Goal: Check status: Check status

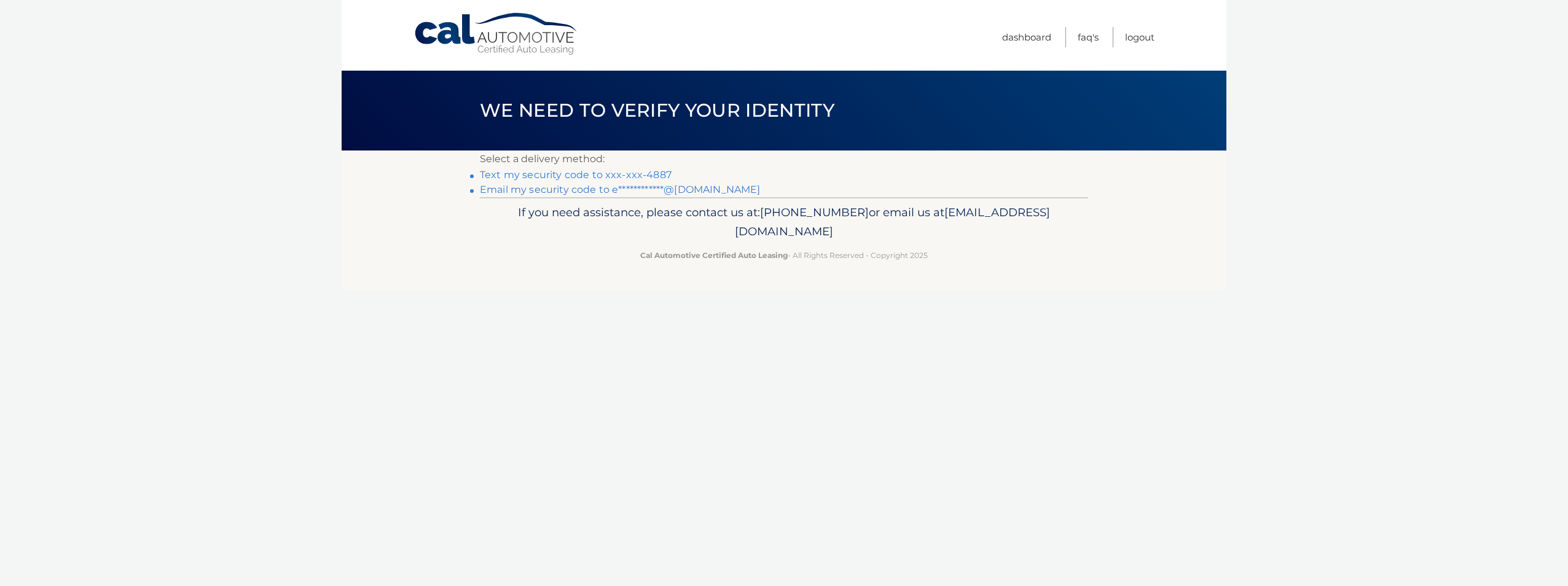
click at [586, 178] on link "Text my security code to xxx-xxx-4887" at bounding box center [576, 174] width 191 height 12
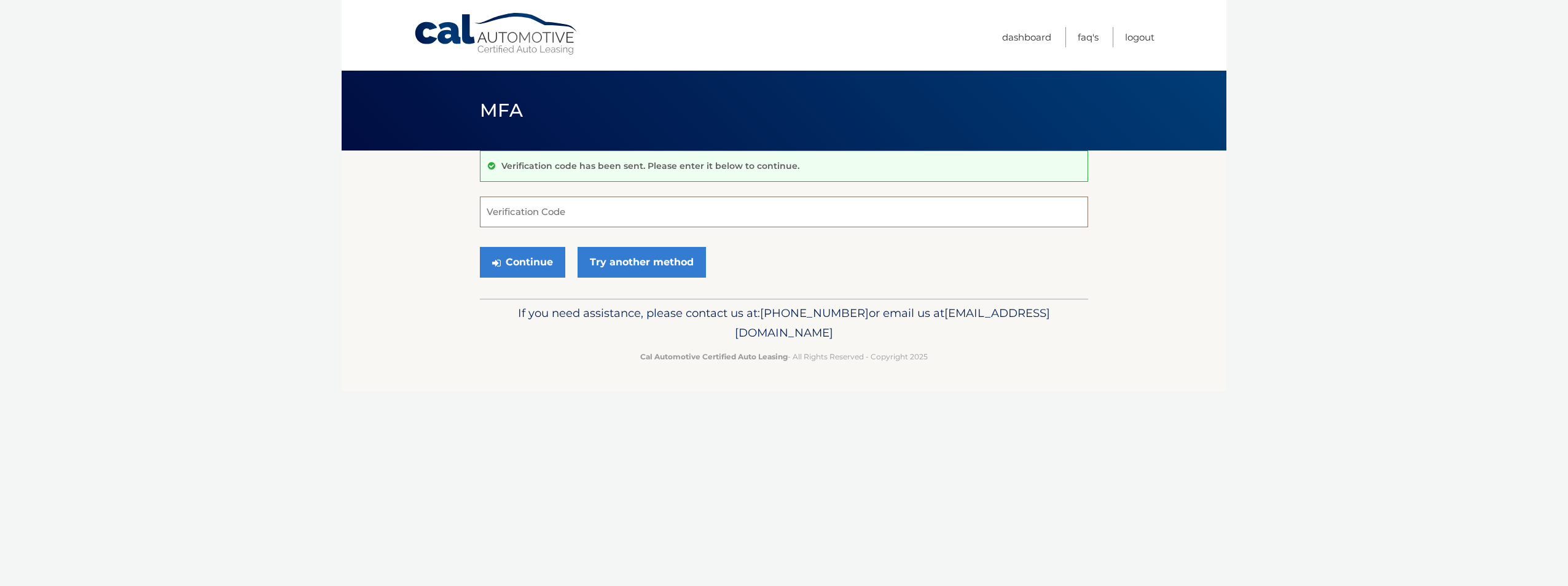
click at [578, 210] on input "Verification Code" at bounding box center [784, 212] width 608 height 31
type input "251227"
click at [524, 265] on button "Continue" at bounding box center [522, 262] width 85 height 31
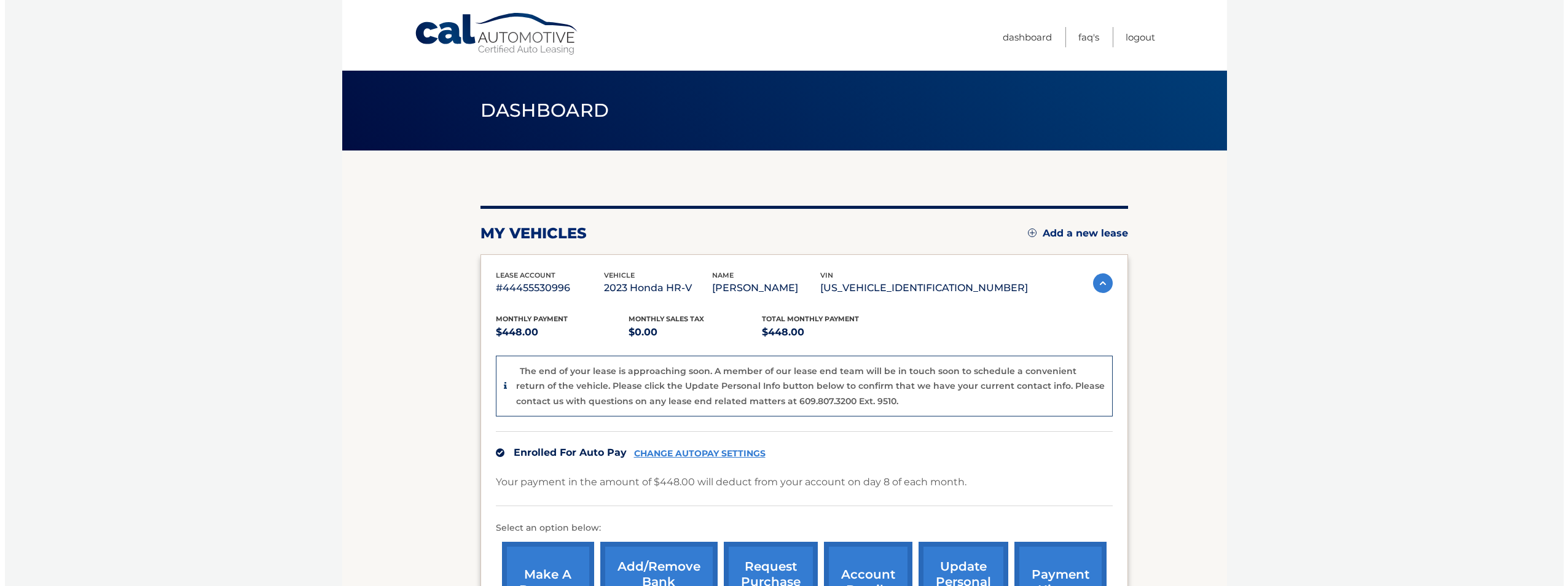
scroll to position [61, 0]
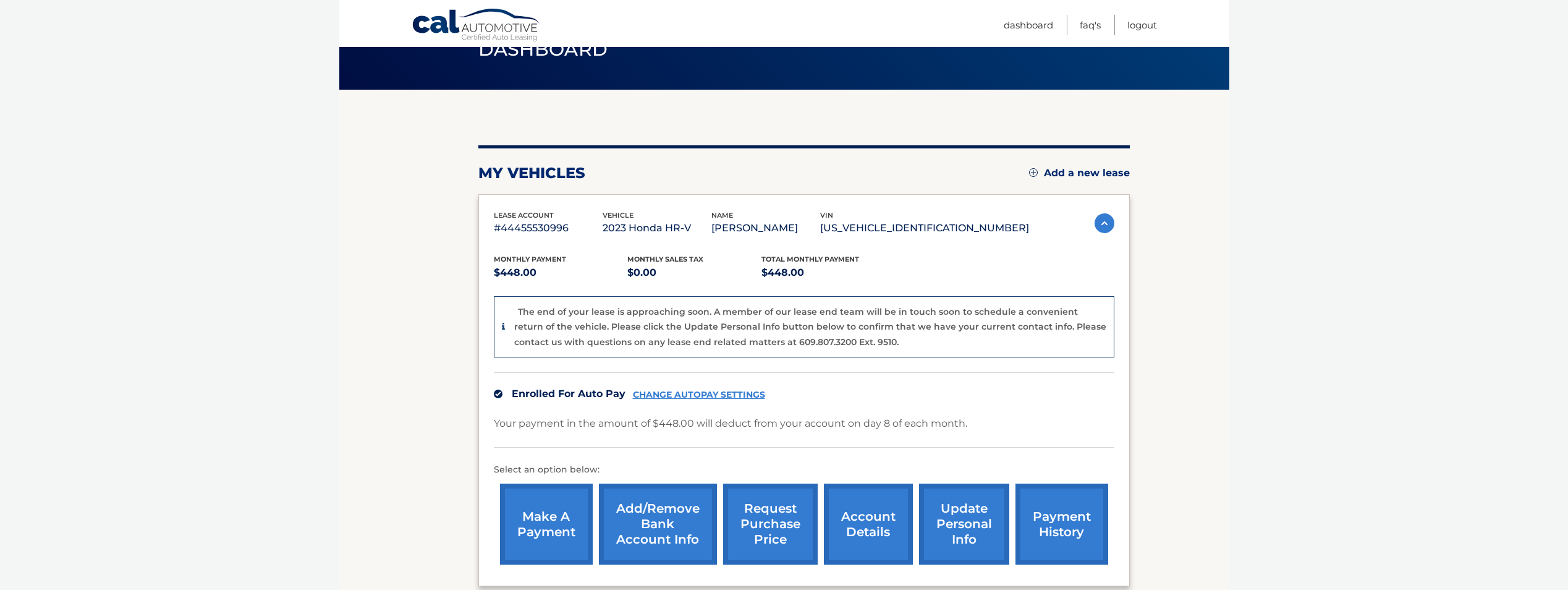
click at [767, 524] on link "request purchase price" at bounding box center [771, 524] width 95 height 81
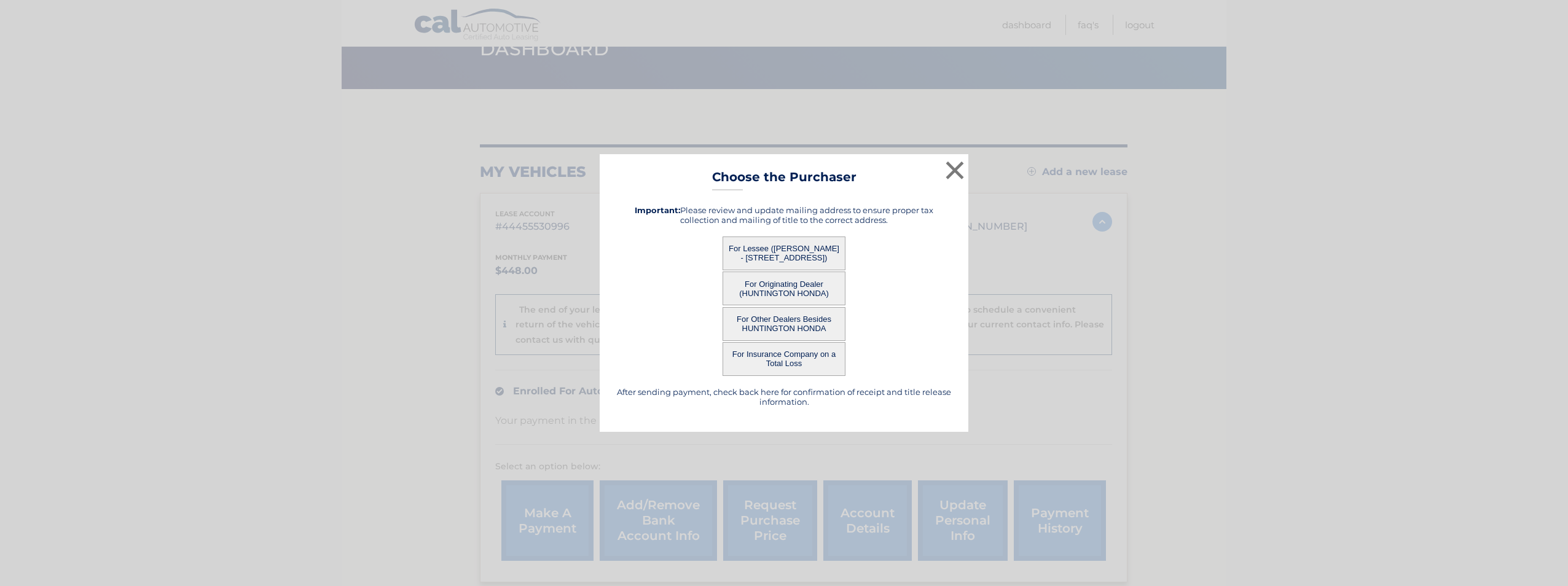
click at [786, 252] on button "For Lessee (EYAL BARZOHAR - 11 Winthrop Rd, , Plainview, NY 11803)" at bounding box center [784, 253] width 123 height 34
click at [749, 246] on button "For Lessee (EYAL BARZOHAR - 11 Winthrop Rd, , Plainview, NY 11803)" at bounding box center [784, 253] width 123 height 34
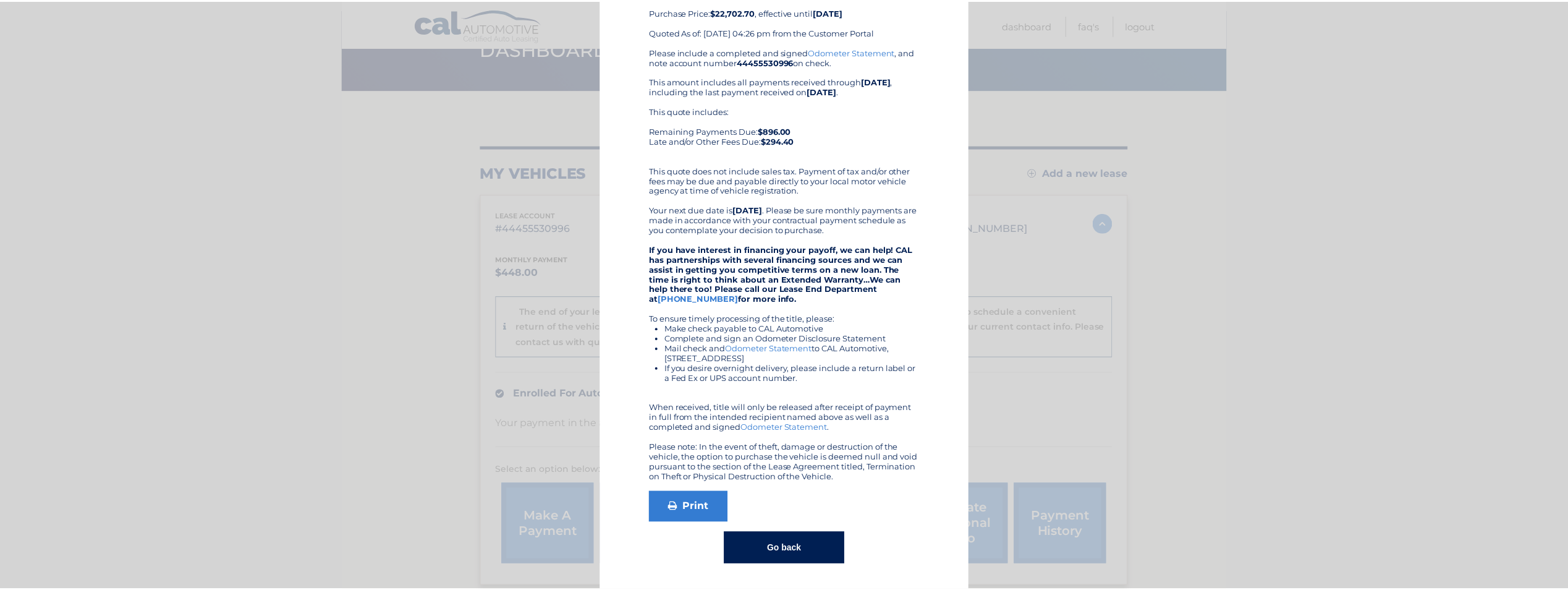
scroll to position [0, 0]
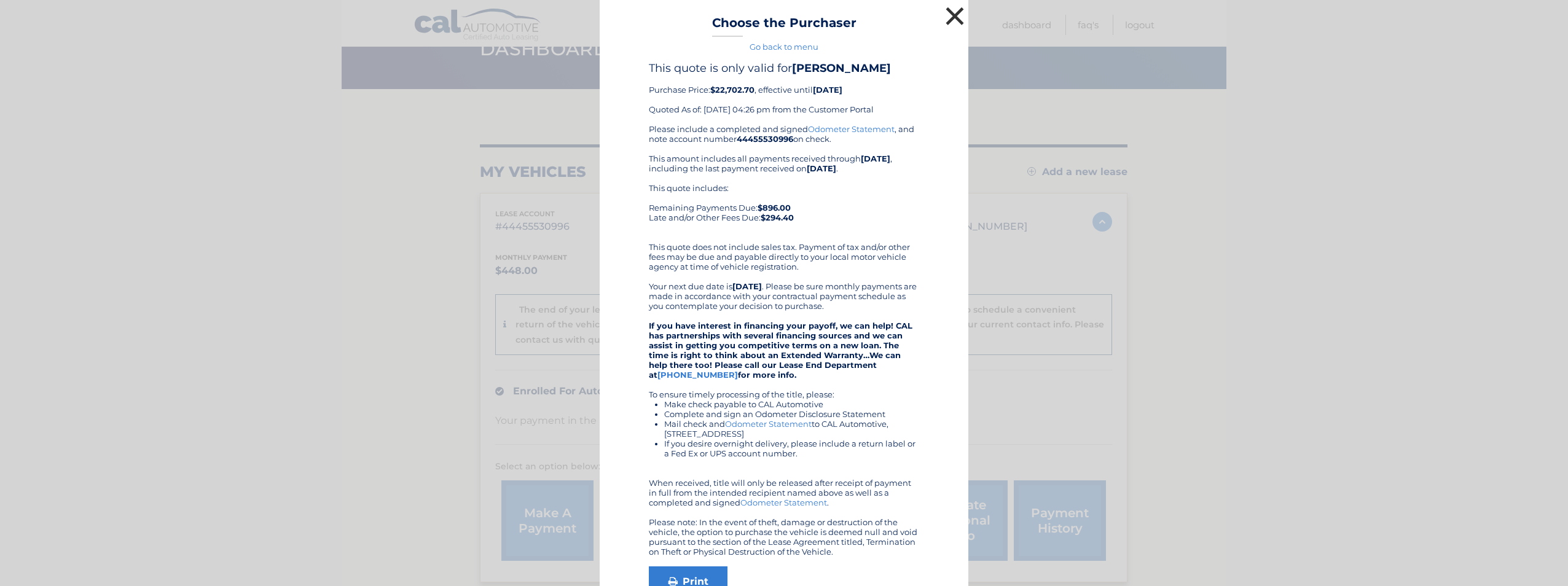
click at [946, 18] on button "×" at bounding box center [955, 16] width 25 height 25
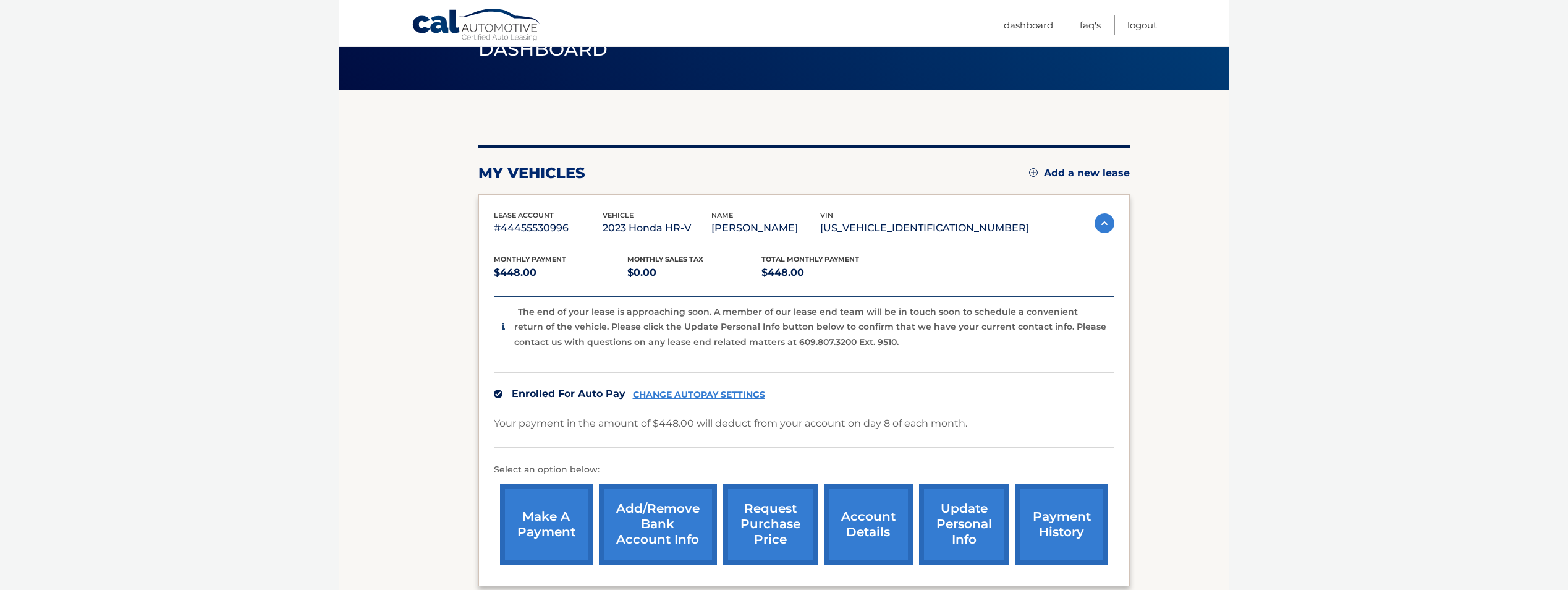
drag, startPoint x: 716, startPoint y: 230, endPoint x: 627, endPoint y: 223, distance: 89.3
click at [627, 223] on p "2023 Honda HR-V" at bounding box center [657, 228] width 109 height 17
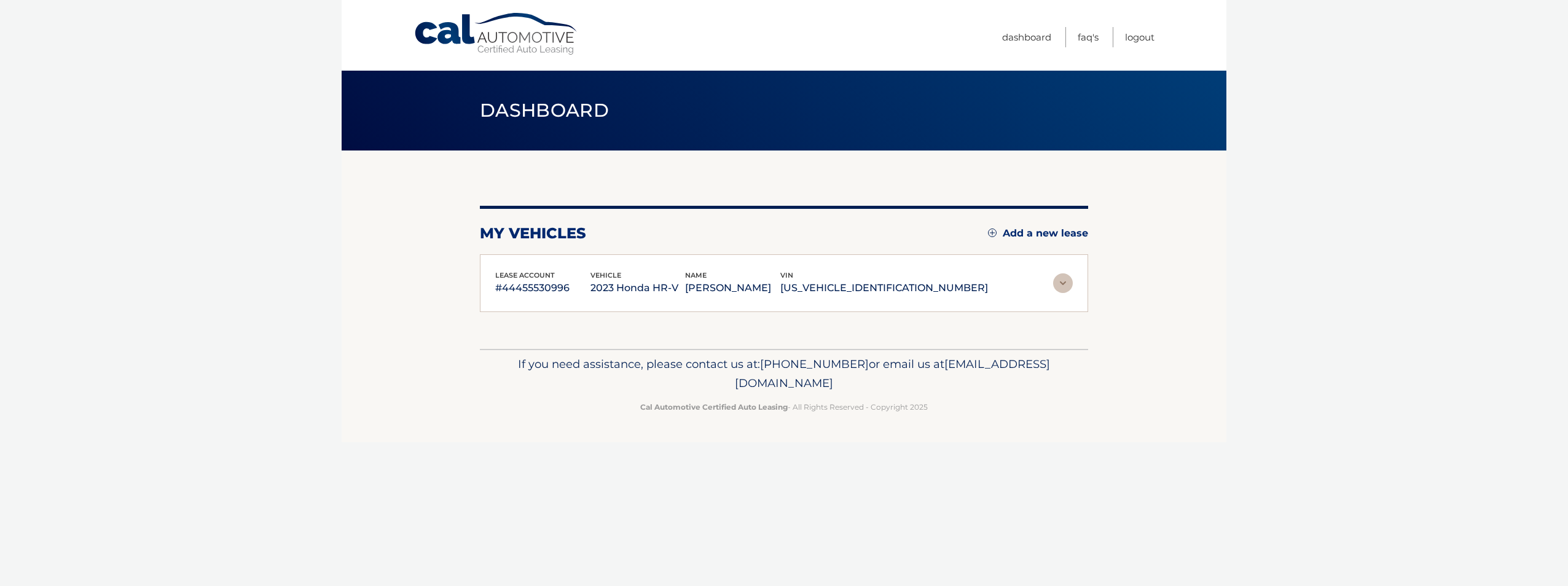
copy p "2023 Honda HR-V"
click at [1065, 281] on img at bounding box center [1063, 282] width 20 height 20
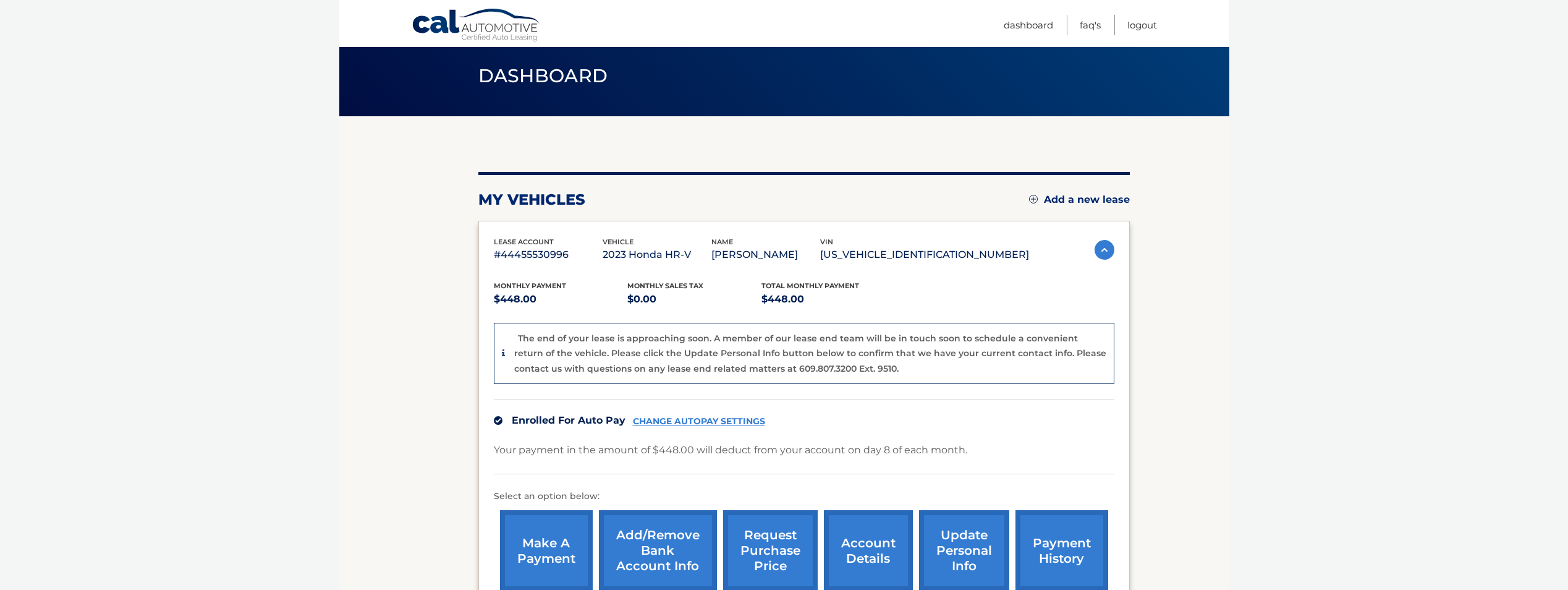
scroll to position [62, 0]
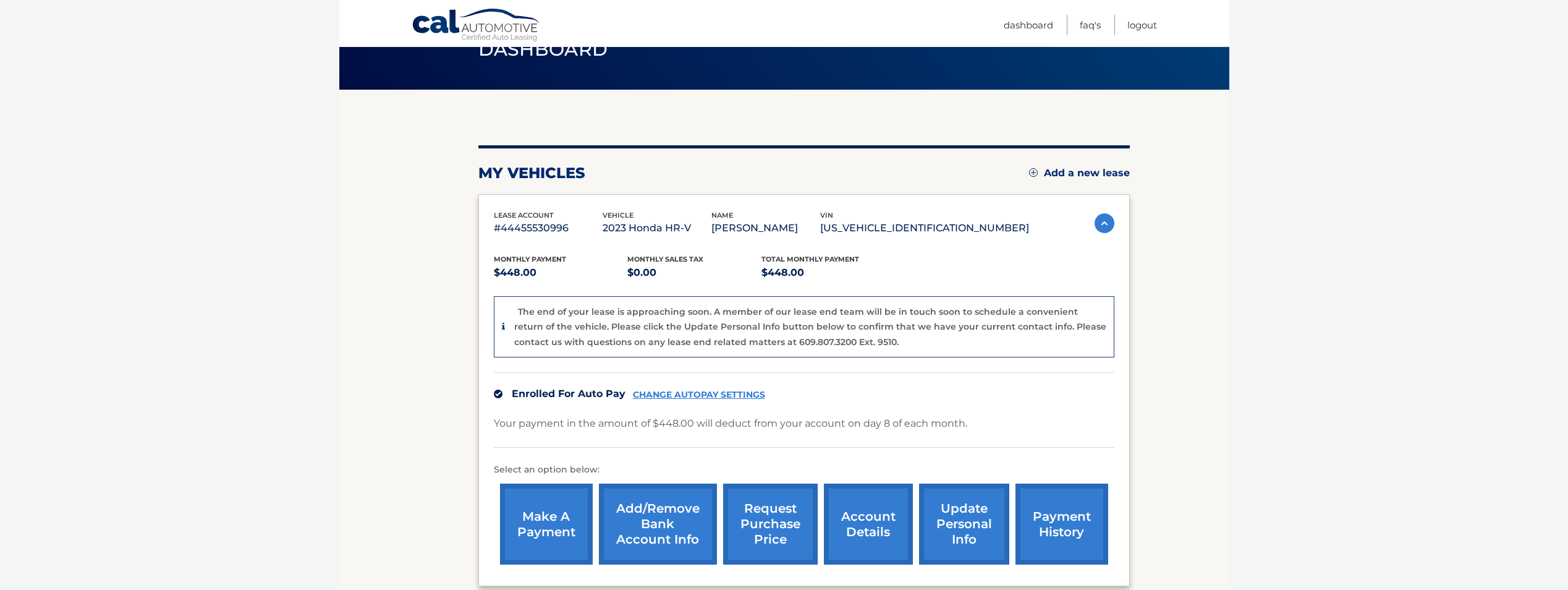
click at [1040, 519] on link "payment history" at bounding box center [1061, 524] width 92 height 81
drag, startPoint x: 1006, startPoint y: 231, endPoint x: 893, endPoint y: 229, distance: 113.0
click at [893, 229] on p "3CZRZ2H50PM705522" at bounding box center [924, 228] width 209 height 17
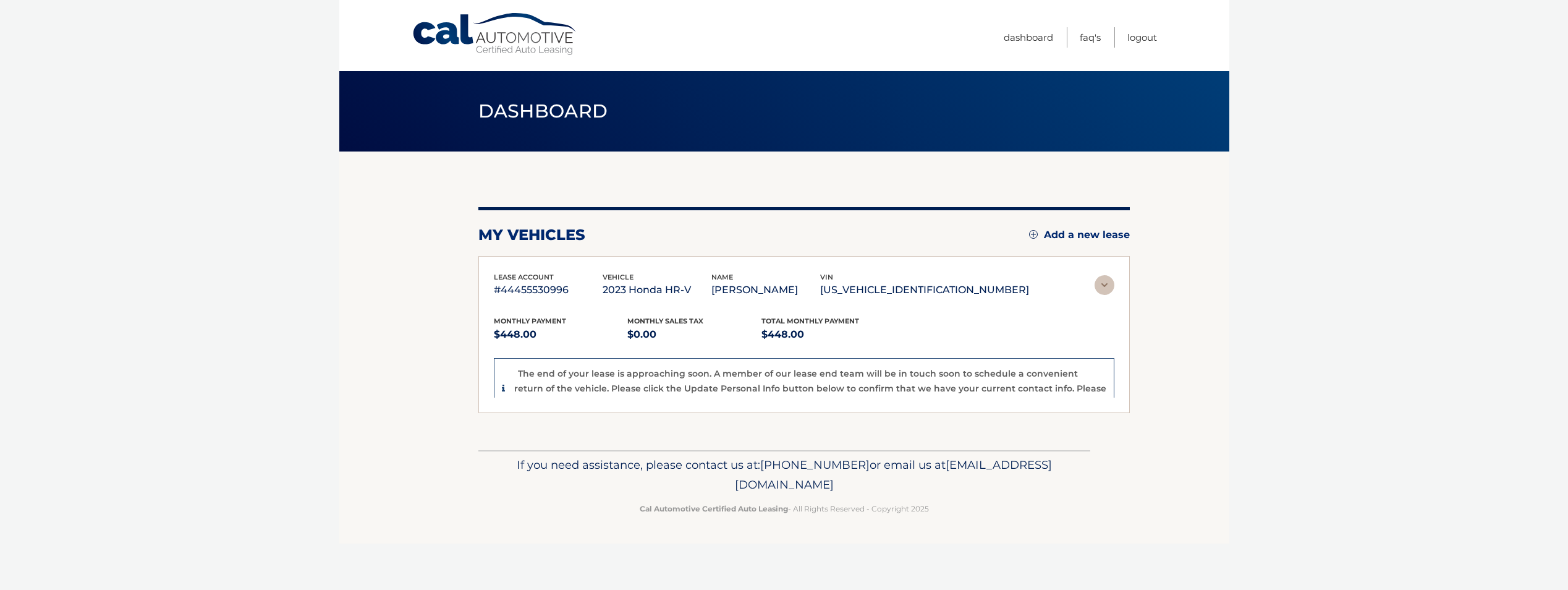
scroll to position [0, 0]
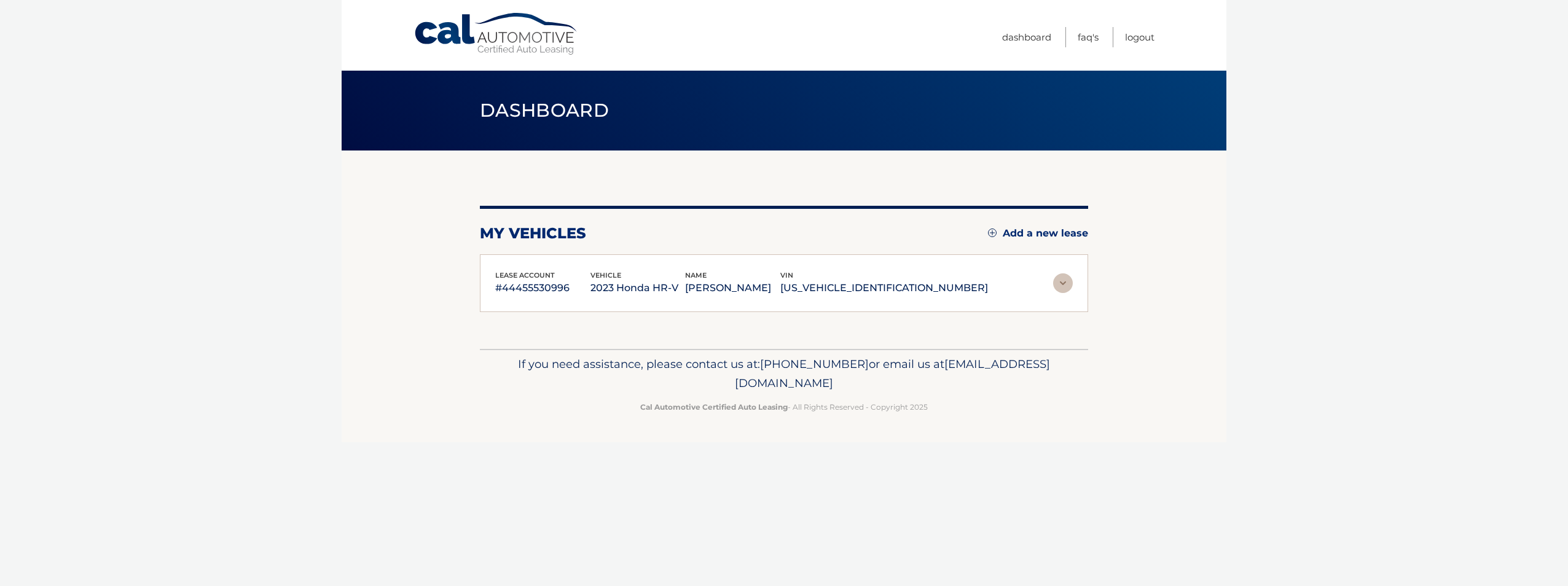
copy p "3CZRZ2H50PM705522"
click at [1059, 289] on img at bounding box center [1063, 282] width 20 height 20
